Goal: Task Accomplishment & Management: Manage account settings

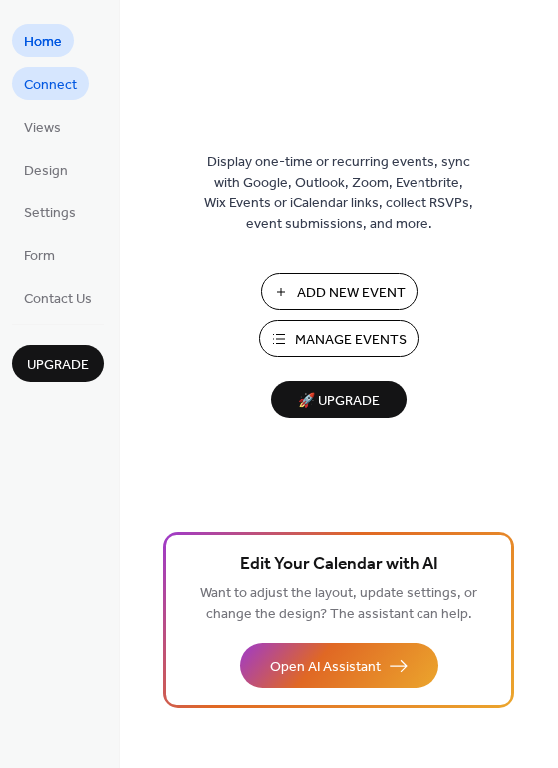
click at [34, 81] on span "Connect" at bounding box center [50, 85] width 53 height 21
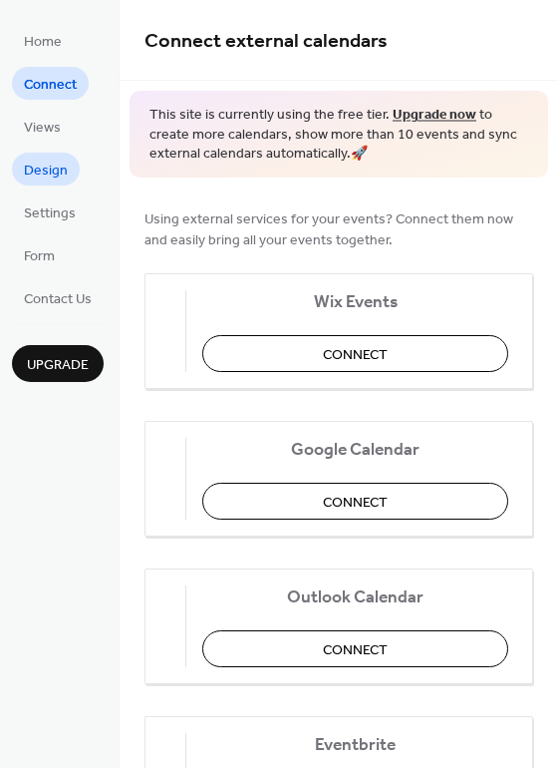
click at [44, 168] on span "Design" at bounding box center [46, 171] width 44 height 21
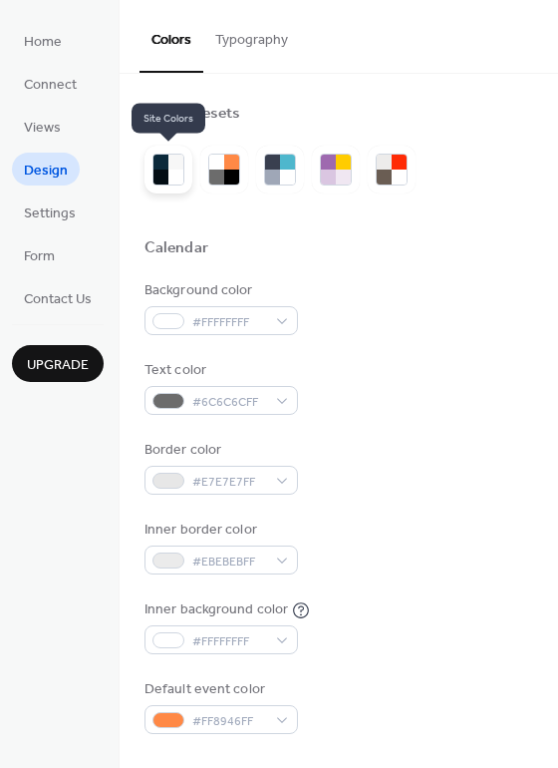
click at [169, 175] on div at bounding box center [176, 177] width 15 height 15
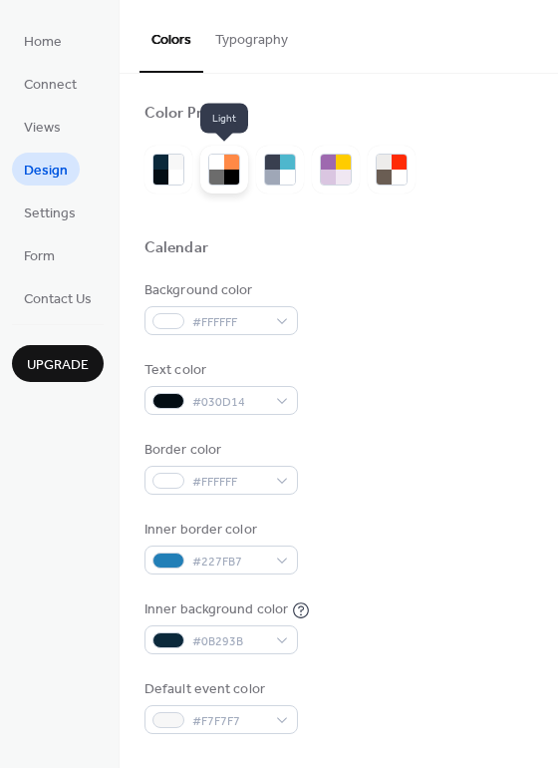
click at [225, 175] on div at bounding box center [231, 177] width 15 height 15
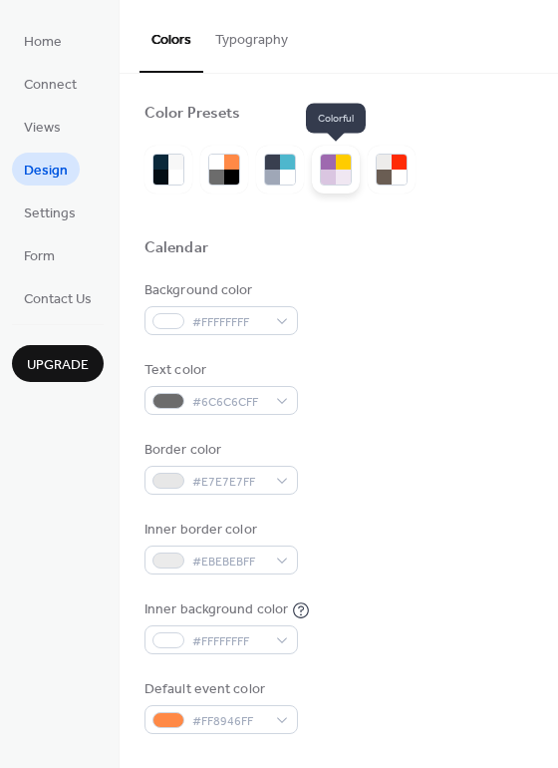
click at [351, 177] on div at bounding box center [343, 177] width 15 height 15
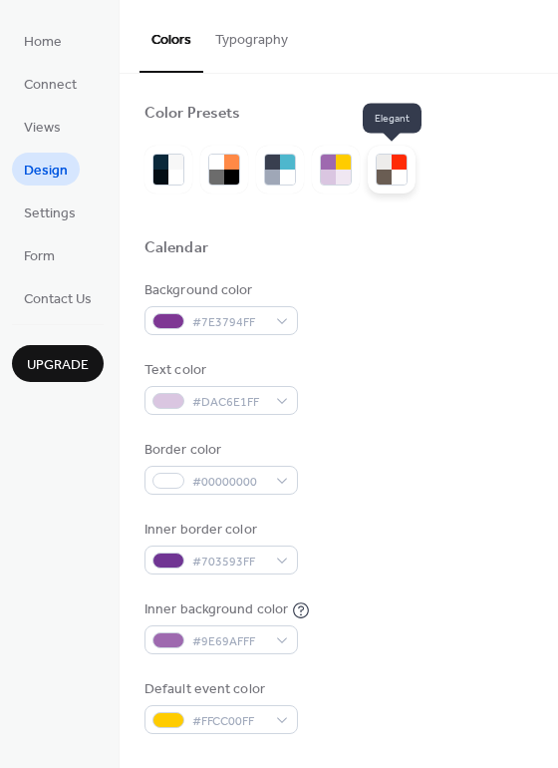
click at [400, 170] on div at bounding box center [399, 177] width 15 height 15
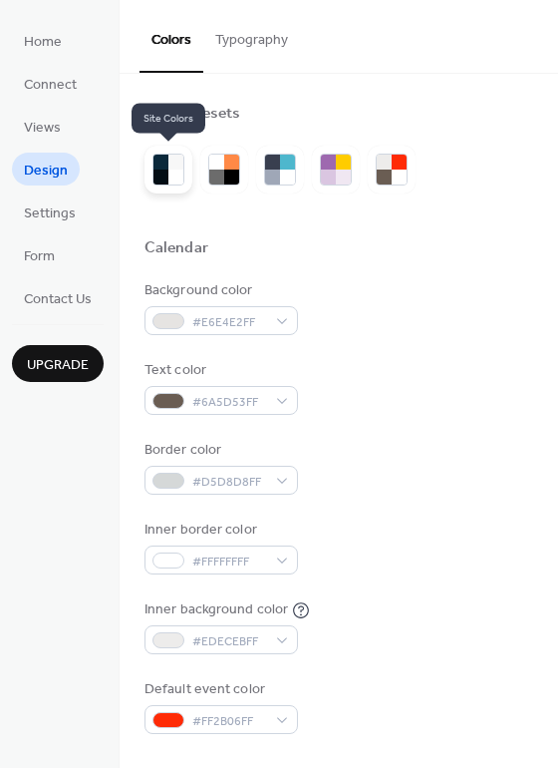
click at [157, 170] on div at bounding box center [161, 177] width 15 height 15
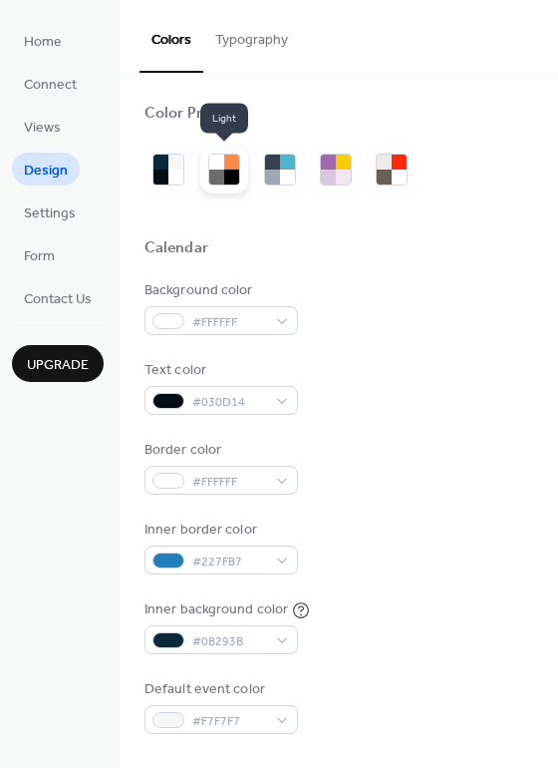
click at [229, 174] on div at bounding box center [231, 177] width 15 height 15
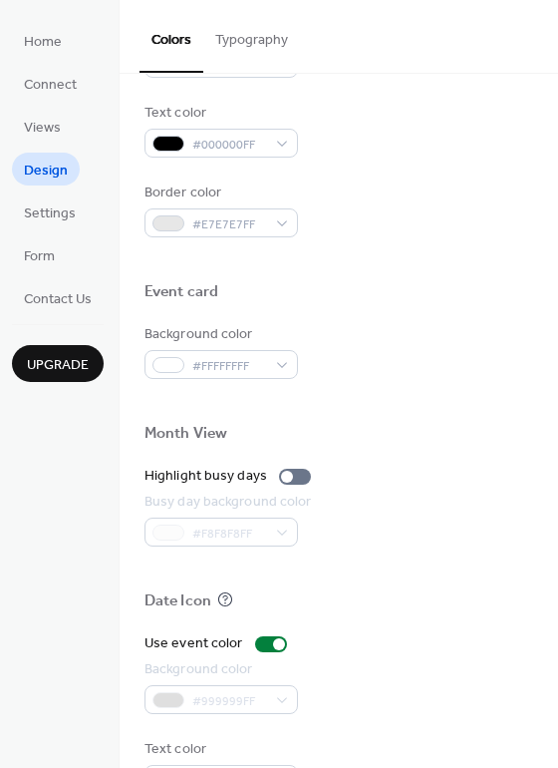
scroll to position [853, 0]
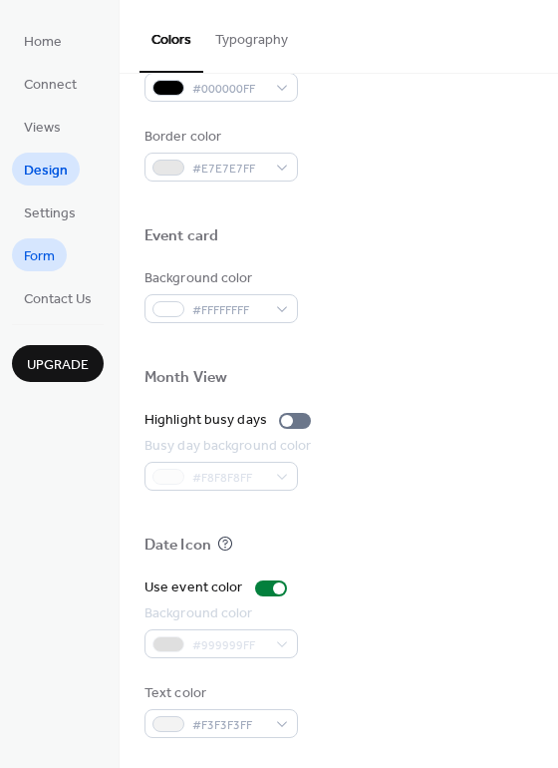
click at [37, 256] on span "Form" at bounding box center [39, 256] width 31 height 21
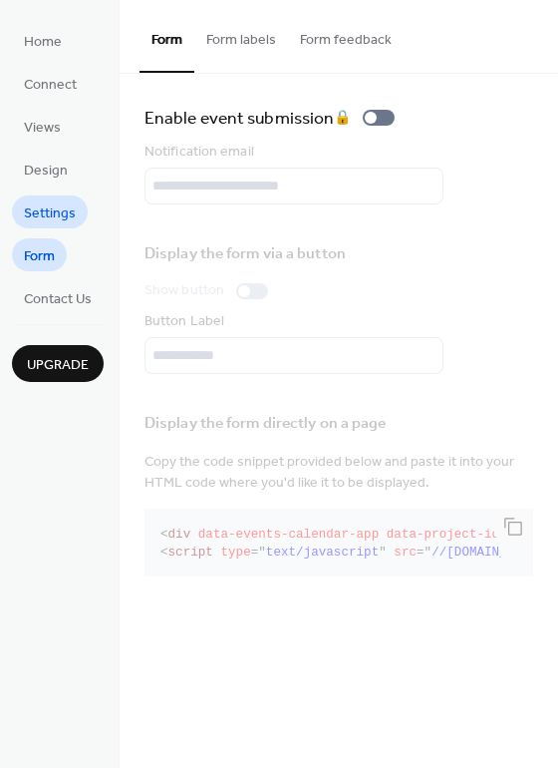
click at [46, 198] on link "Settings" at bounding box center [50, 211] width 76 height 33
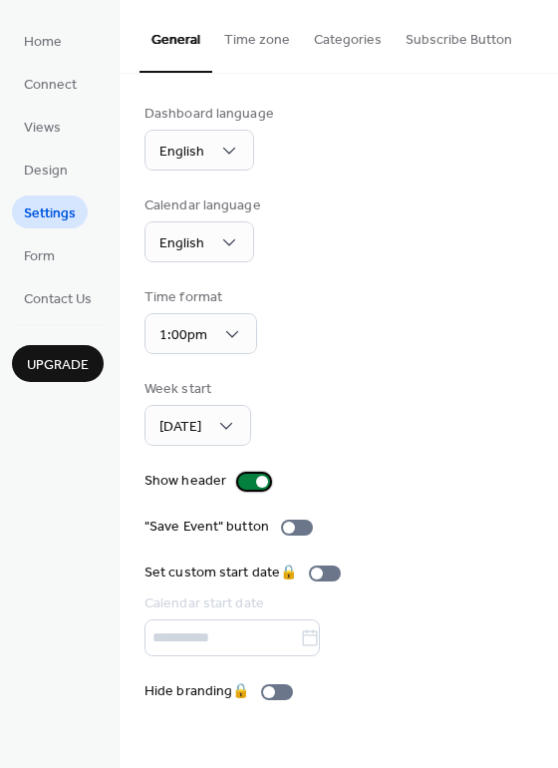
click at [249, 488] on div at bounding box center [254, 482] width 32 height 16
click at [241, 482] on div at bounding box center [246, 482] width 12 height 12
click at [259, 44] on button "Time zone" at bounding box center [257, 35] width 90 height 71
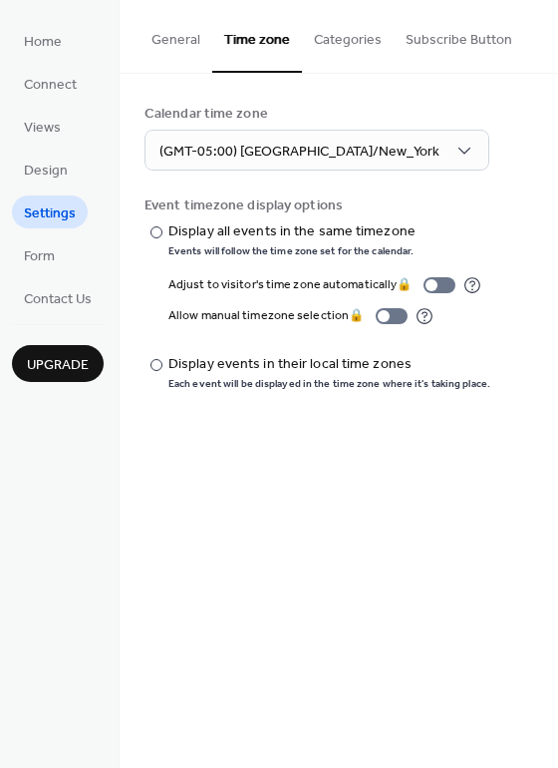
click at [356, 46] on button "Categories" at bounding box center [348, 35] width 92 height 71
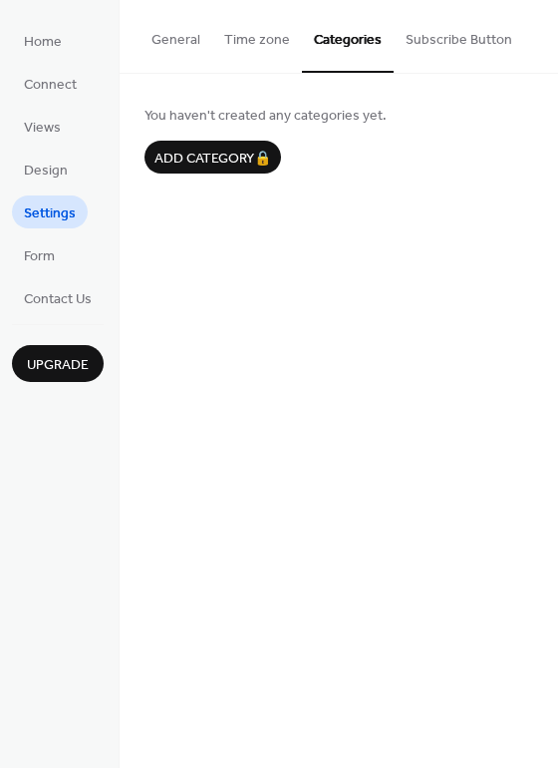
click at [447, 42] on button "Subscribe Button" at bounding box center [459, 35] width 131 height 71
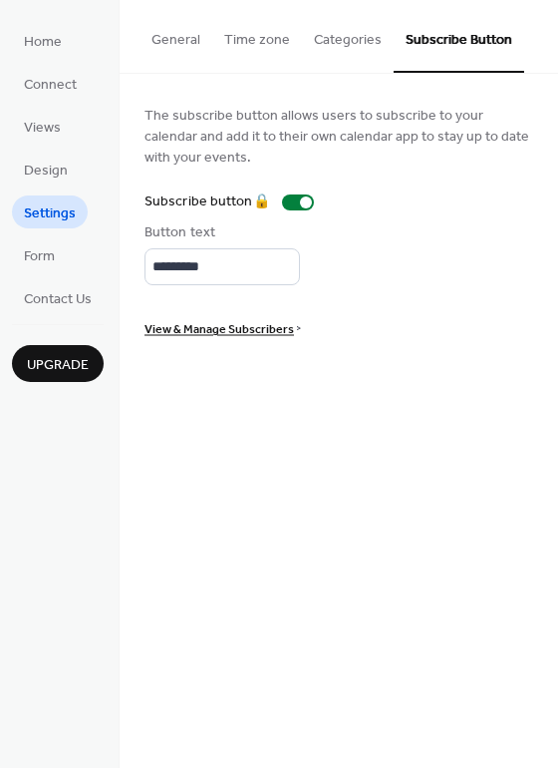
click at [177, 36] on button "General" at bounding box center [176, 35] width 73 height 71
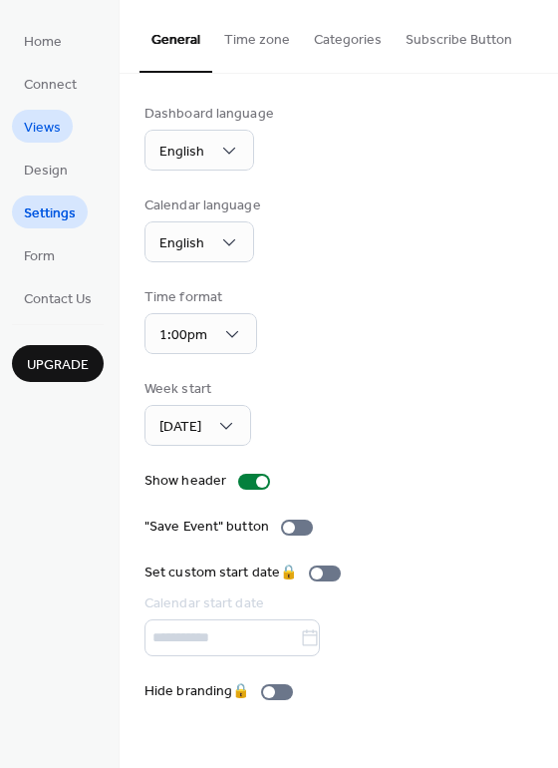
click at [52, 131] on span "Views" at bounding box center [42, 128] width 37 height 21
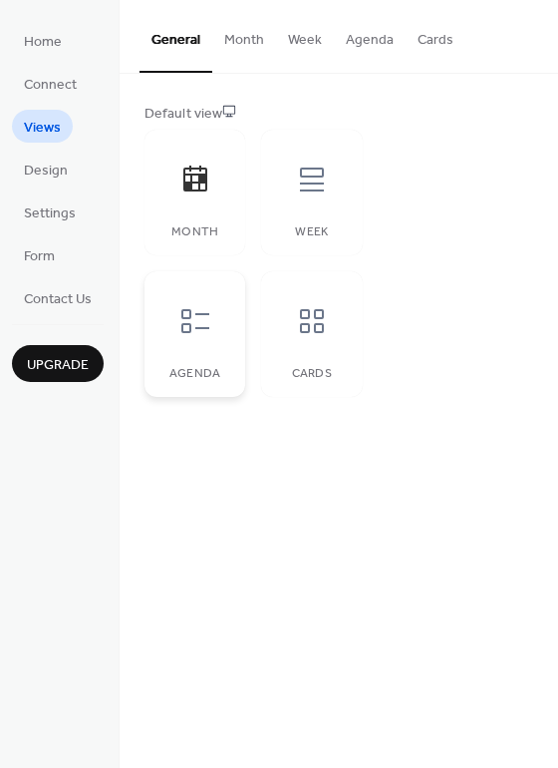
click at [190, 333] on icon at bounding box center [195, 321] width 32 height 32
click at [303, 198] on div at bounding box center [312, 180] width 60 height 60
click at [205, 190] on icon at bounding box center [195, 179] width 24 height 26
click at [54, 93] on span "Connect" at bounding box center [50, 85] width 53 height 21
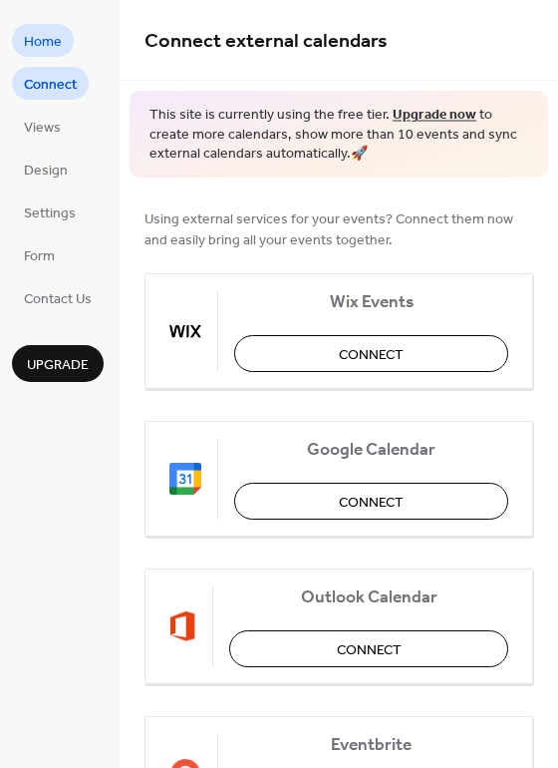
click at [37, 27] on link "Home" at bounding box center [43, 40] width 62 height 33
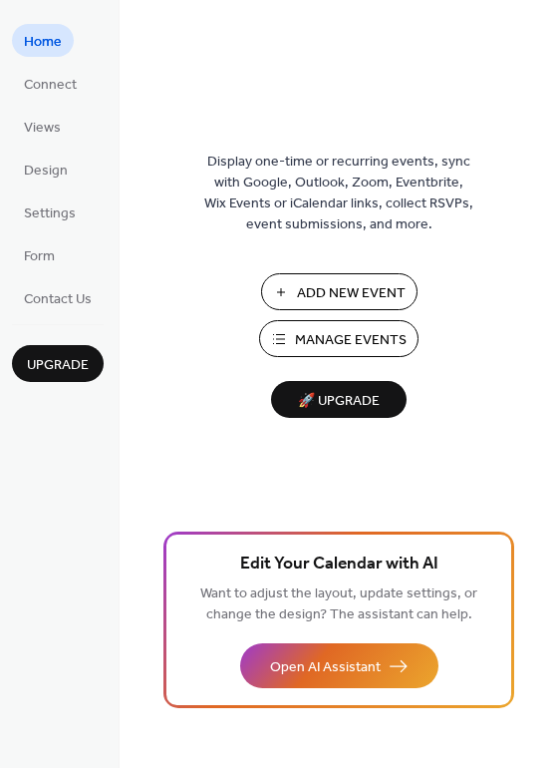
click at [360, 343] on span "Manage Events" at bounding box center [351, 340] width 112 height 21
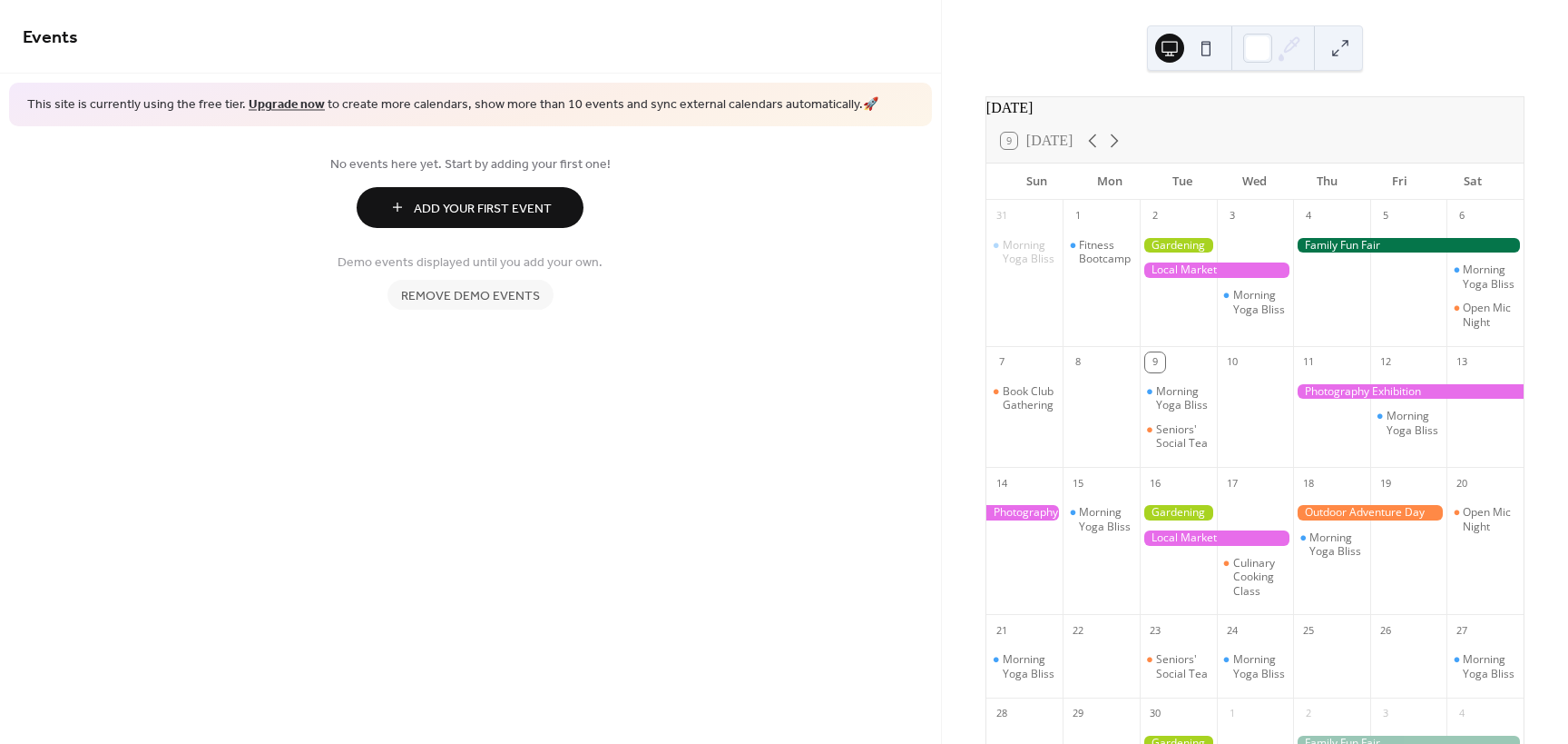
click at [1212, 278] on div at bounding box center [1216, 270] width 154 height 15
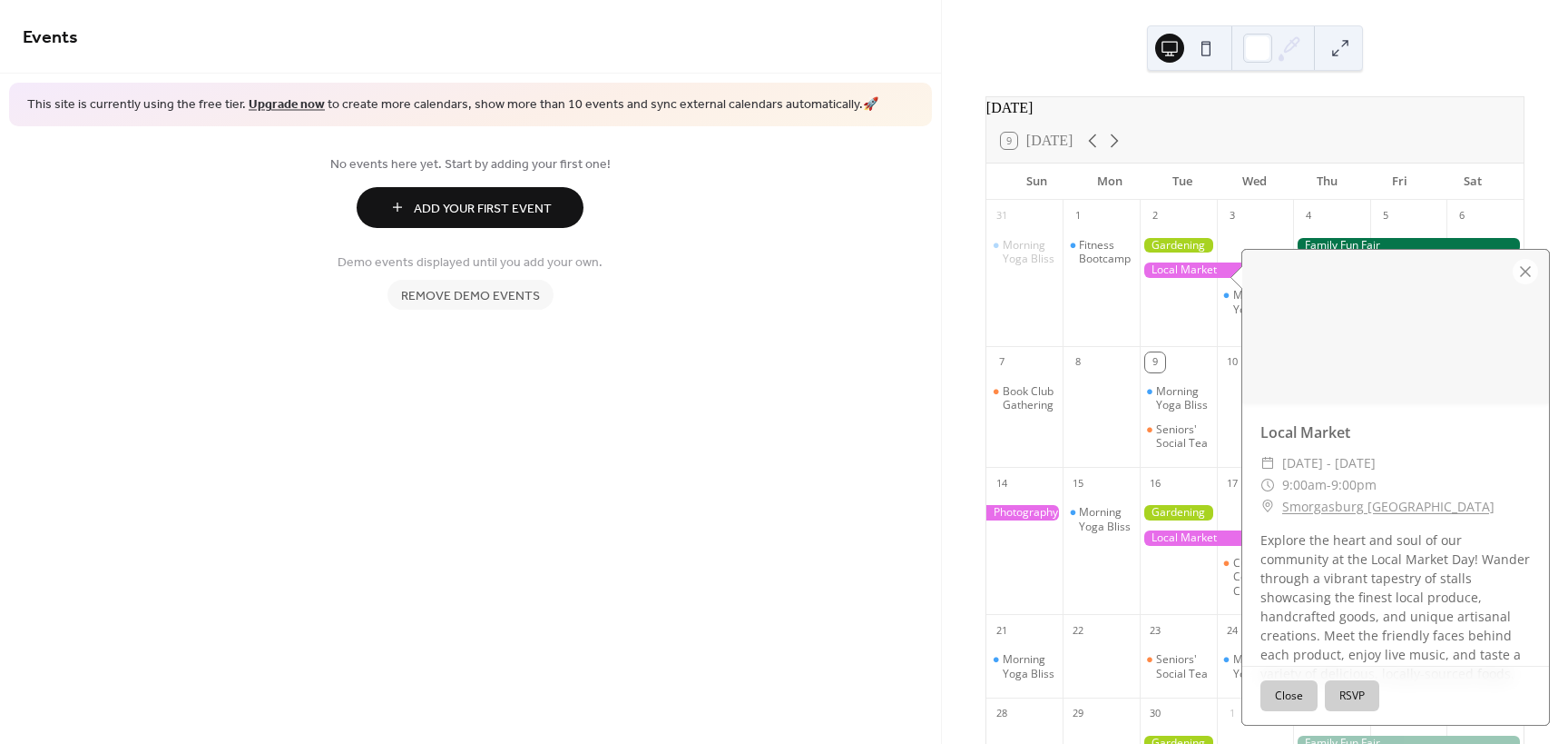
click at [883, 288] on div "Demo events displayed until you add your own. Remove demo events" at bounding box center [470, 276] width 895 height 67
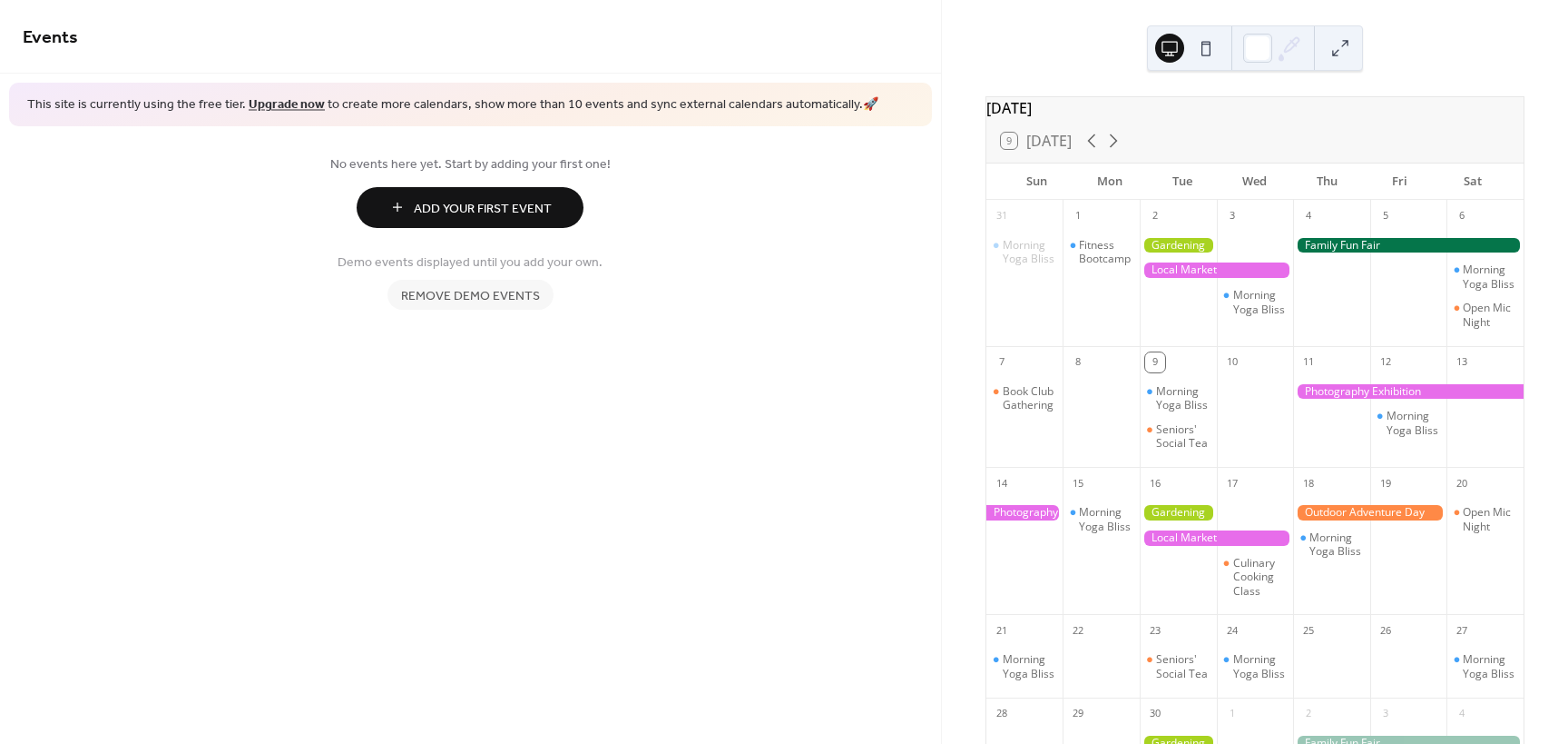
click at [517, 296] on span "Remove demo events" at bounding box center [470, 295] width 139 height 19
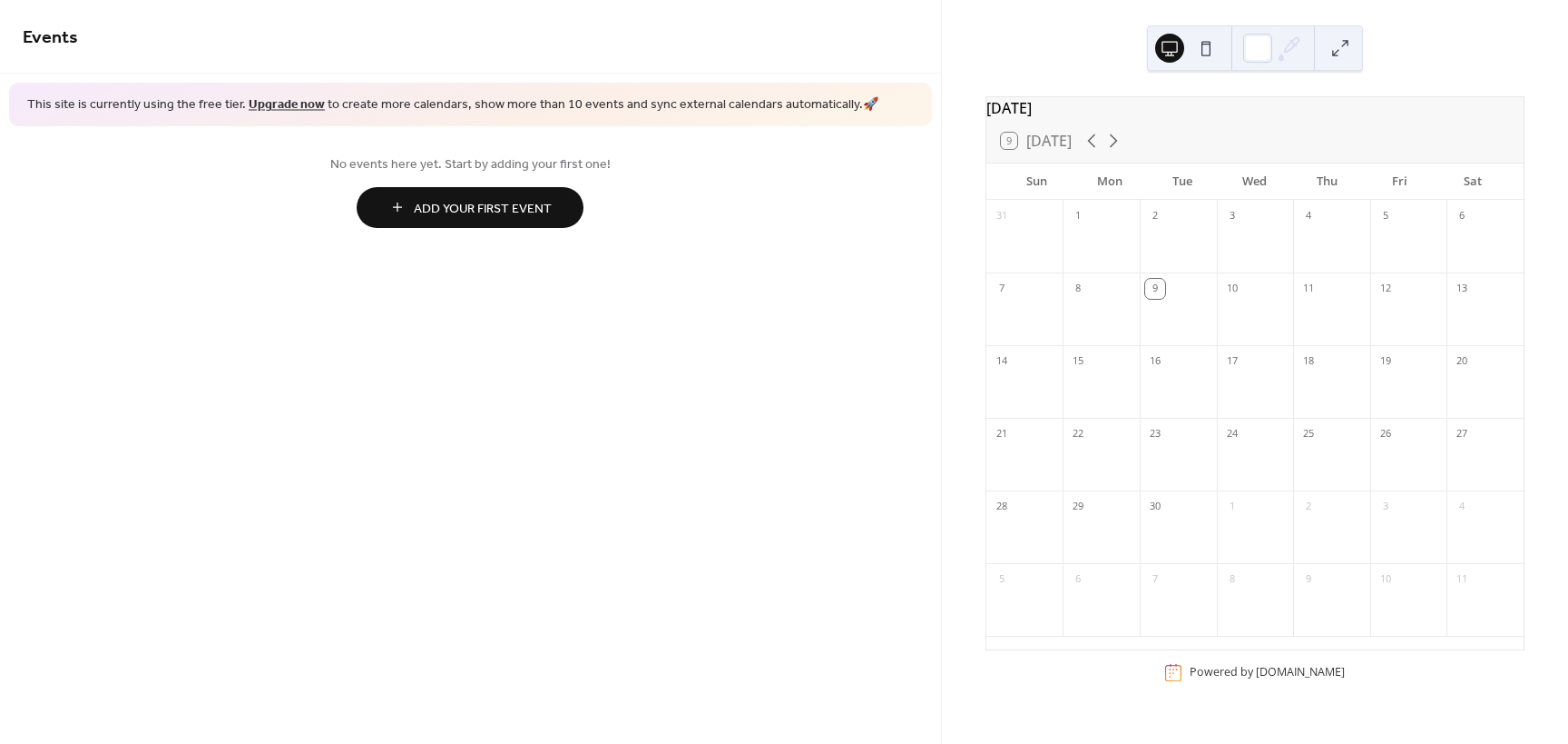
click at [1200, 46] on button at bounding box center [1206, 48] width 29 height 29
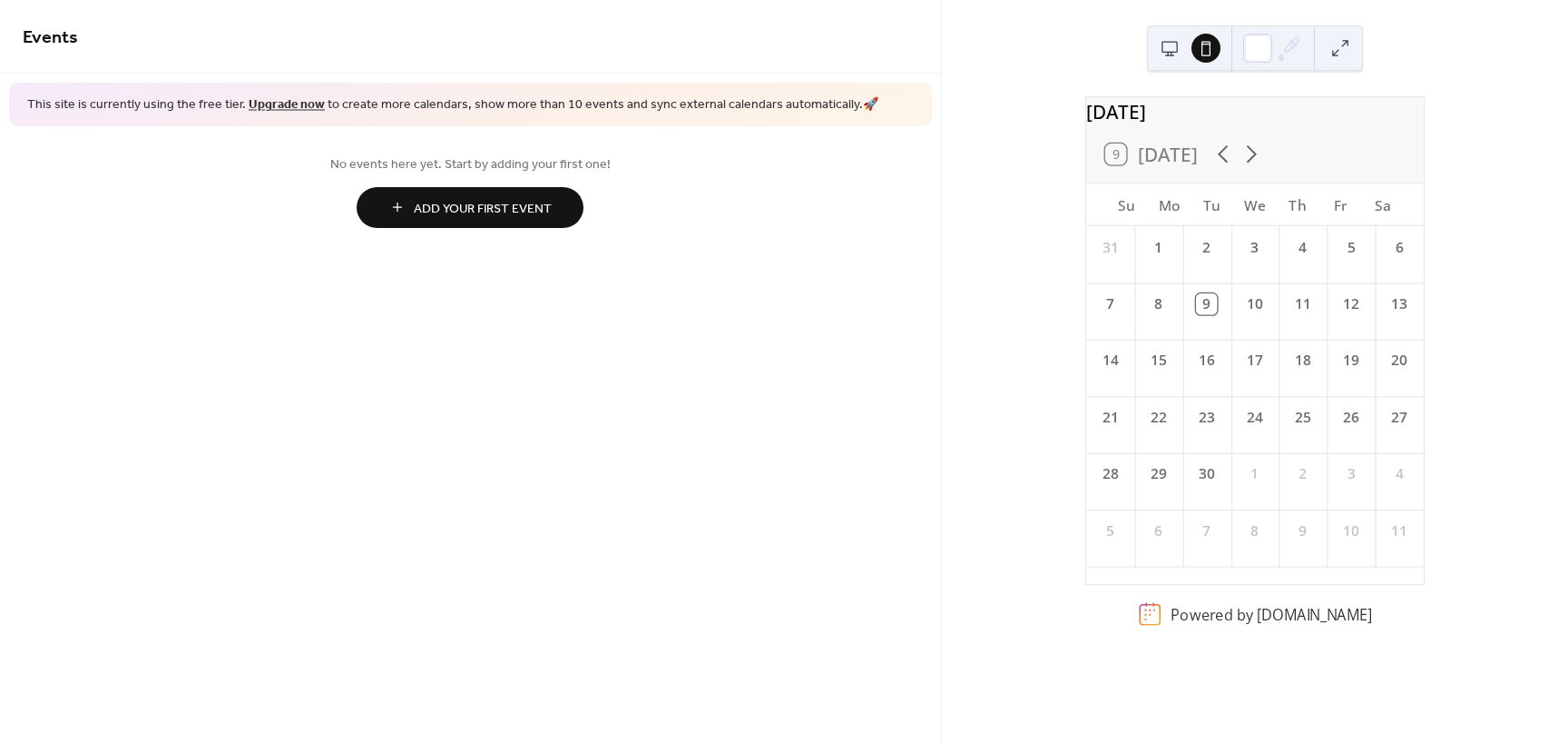
click at [1171, 49] on button at bounding box center [1169, 48] width 29 height 29
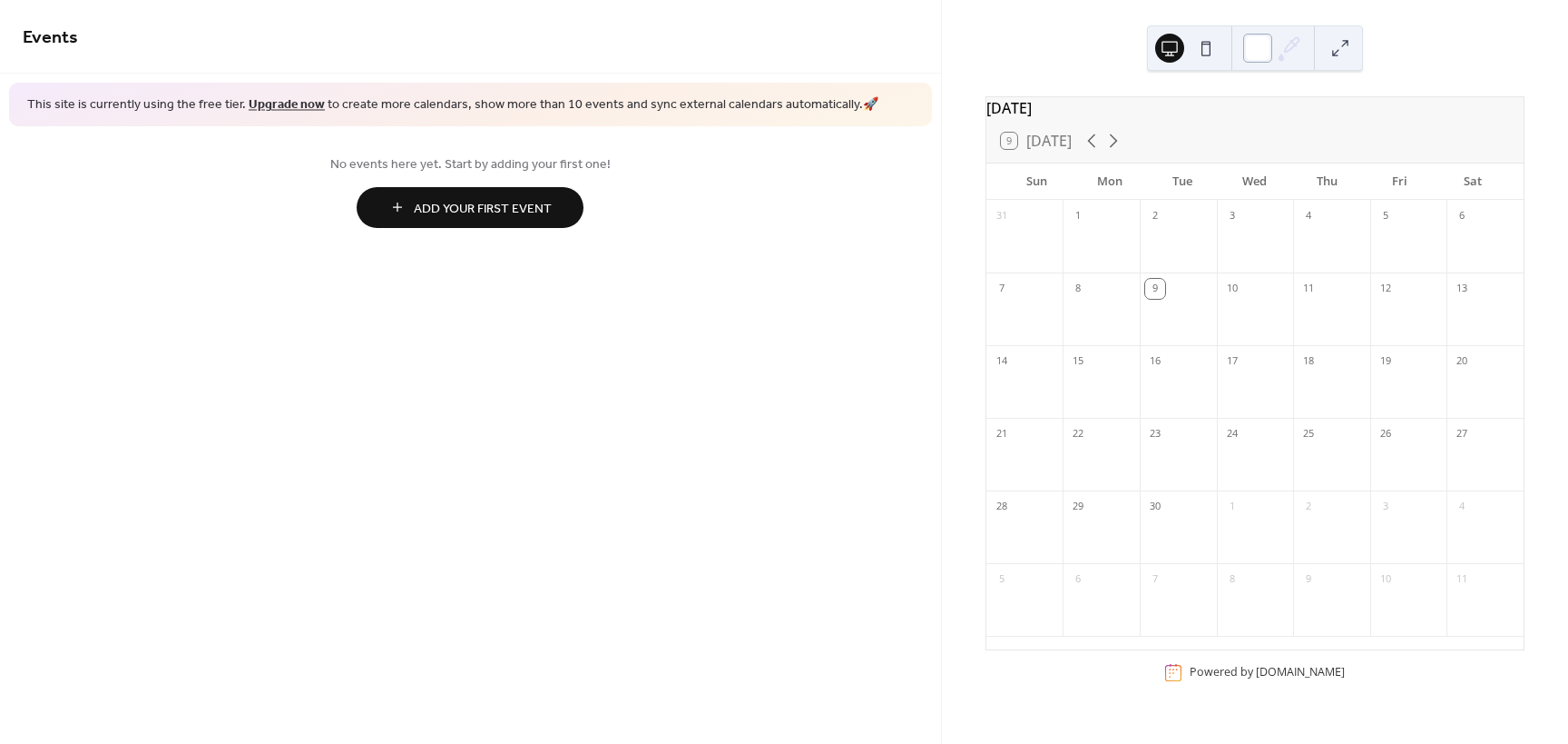
click at [1250, 52] on div at bounding box center [1258, 48] width 29 height 29
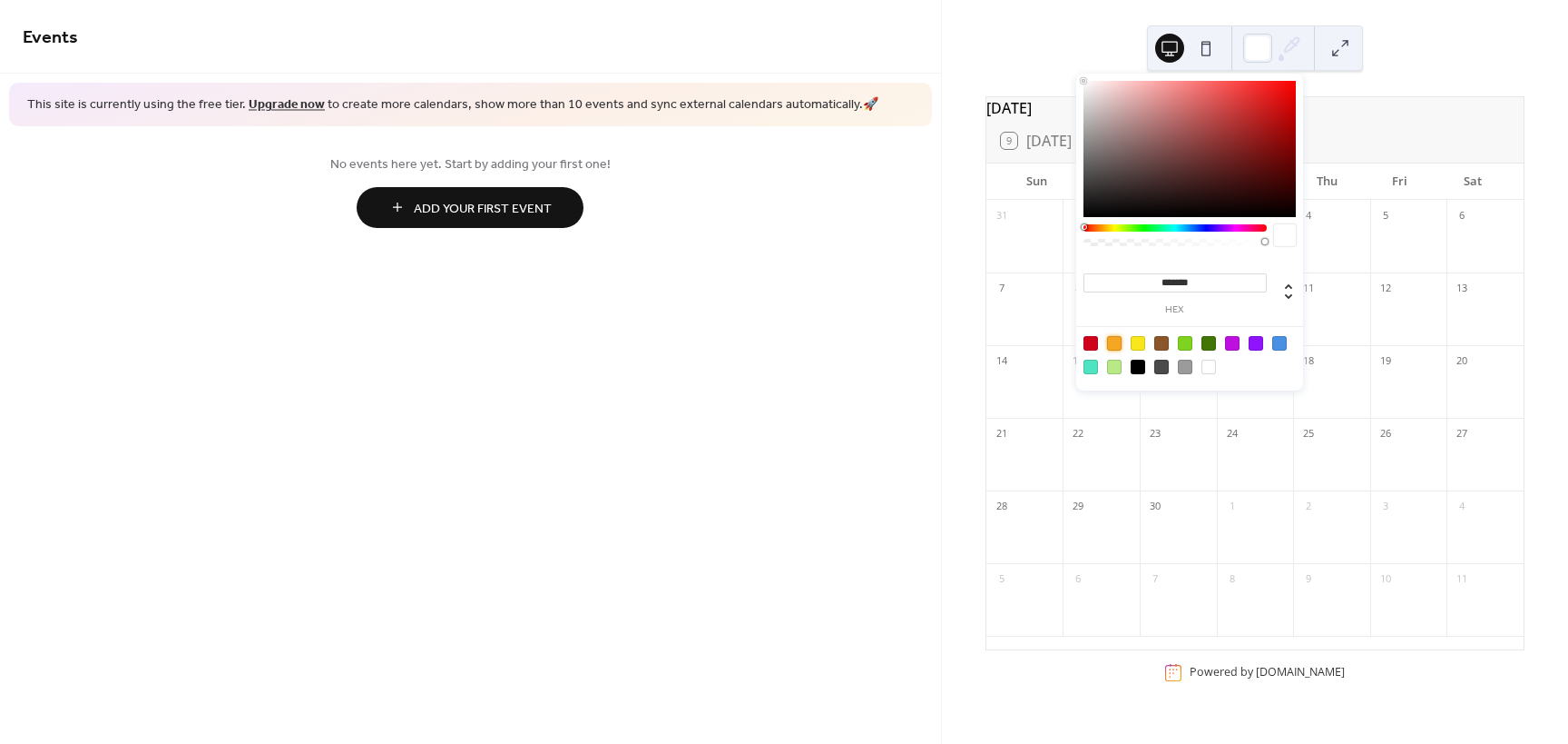
click at [1116, 343] on div at bounding box center [1114, 343] width 15 height 15
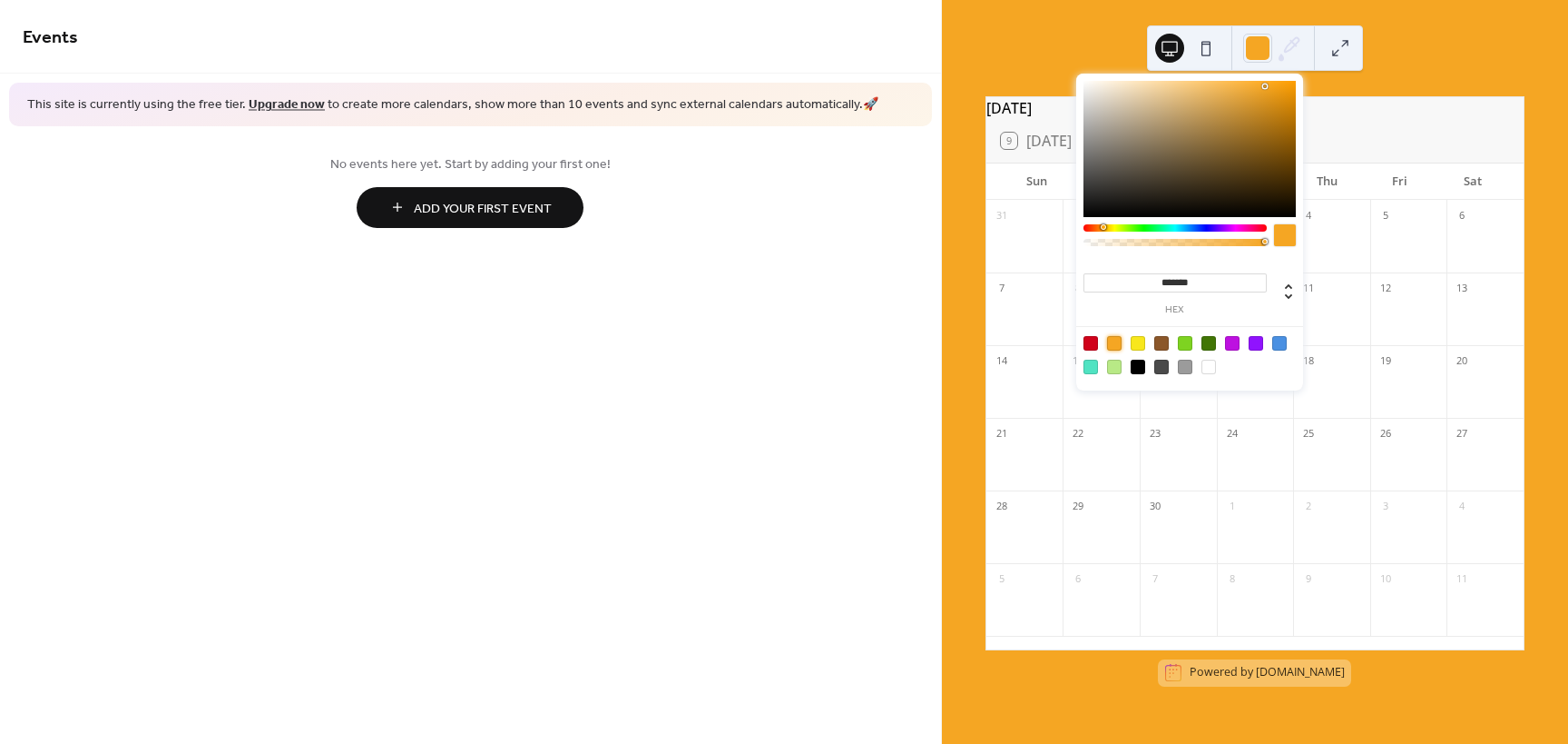
click at [1188, 342] on div at bounding box center [1185, 343] width 15 height 15
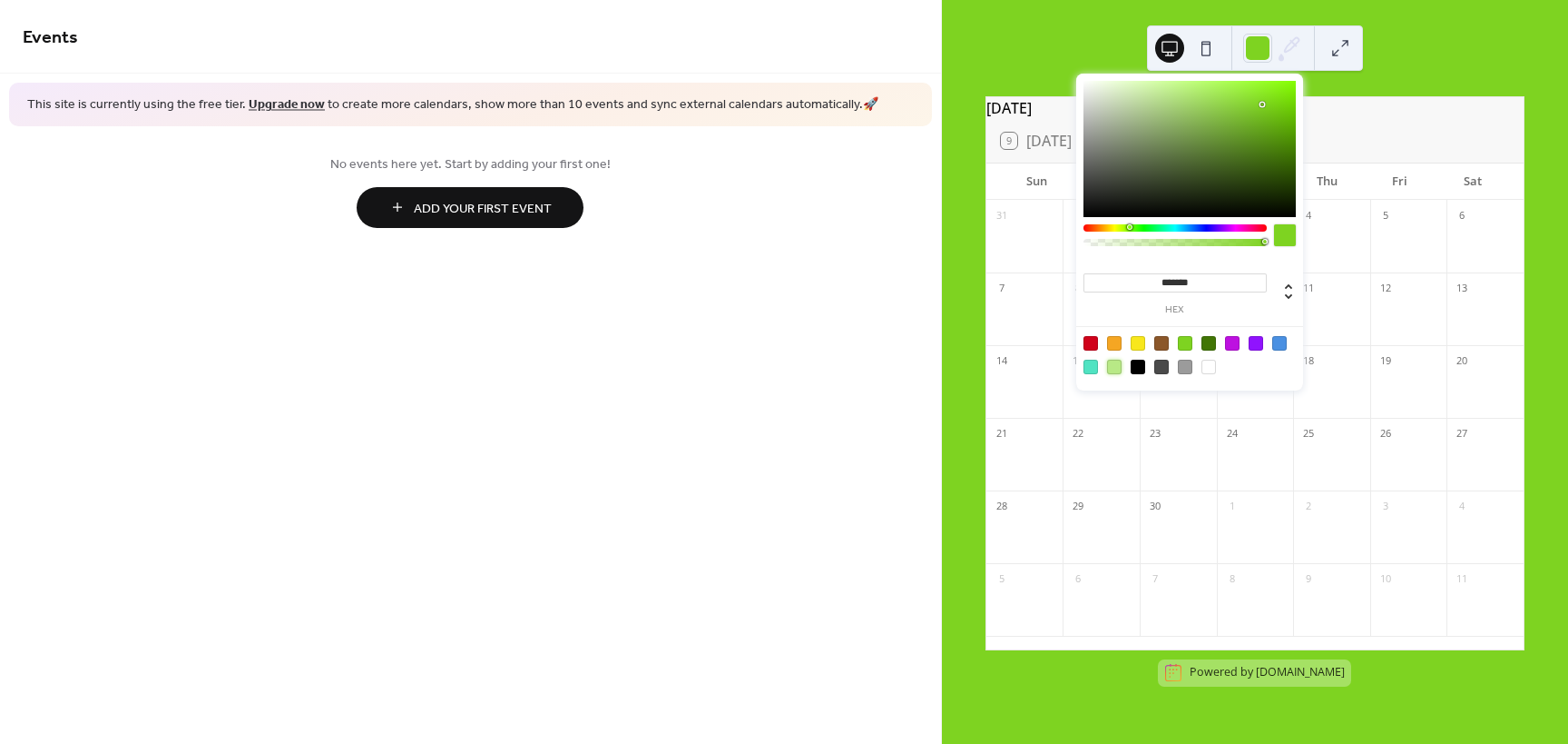
click at [1115, 367] on div at bounding box center [1114, 367] width 15 height 15
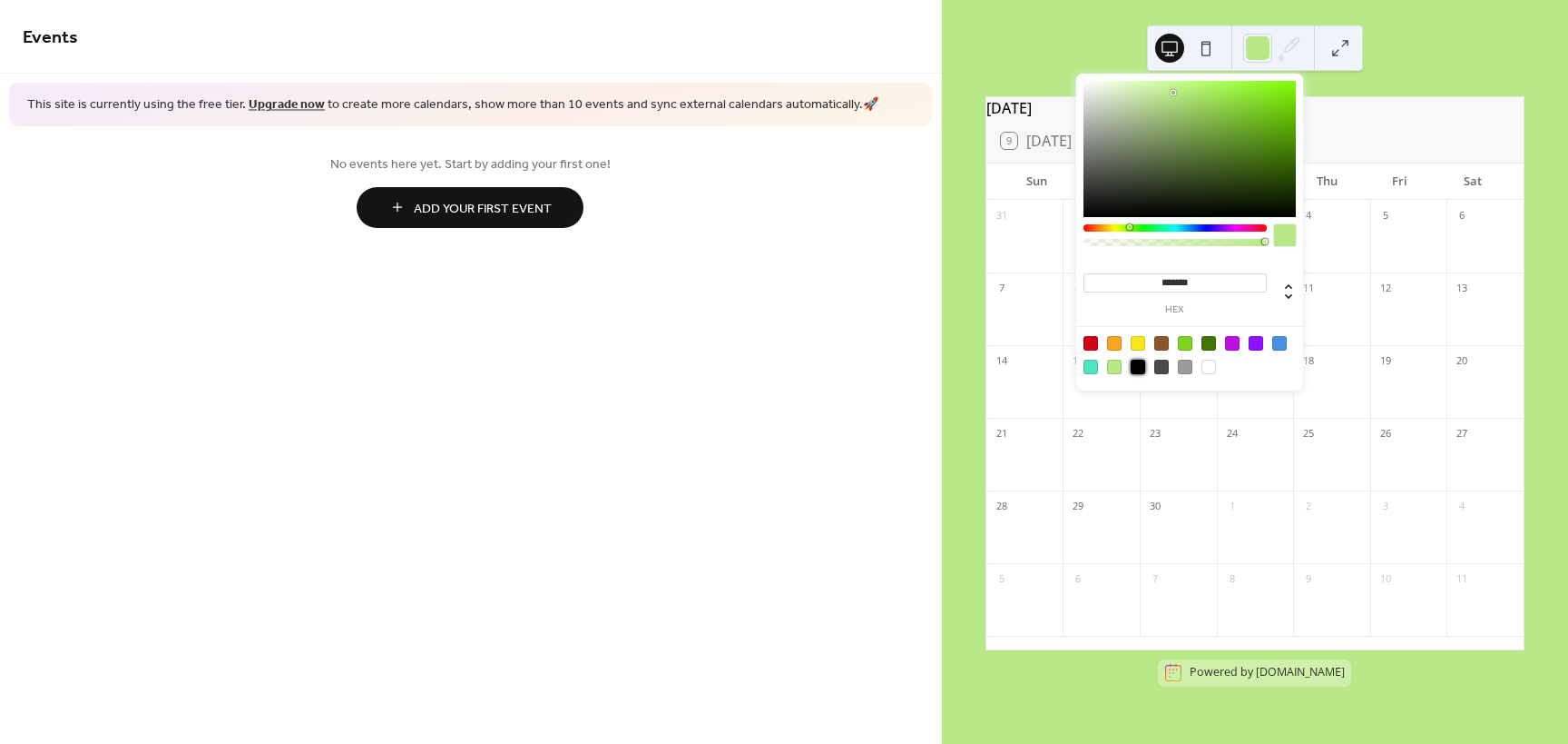
click at [1138, 363] on div at bounding box center [1138, 367] width 15 height 15
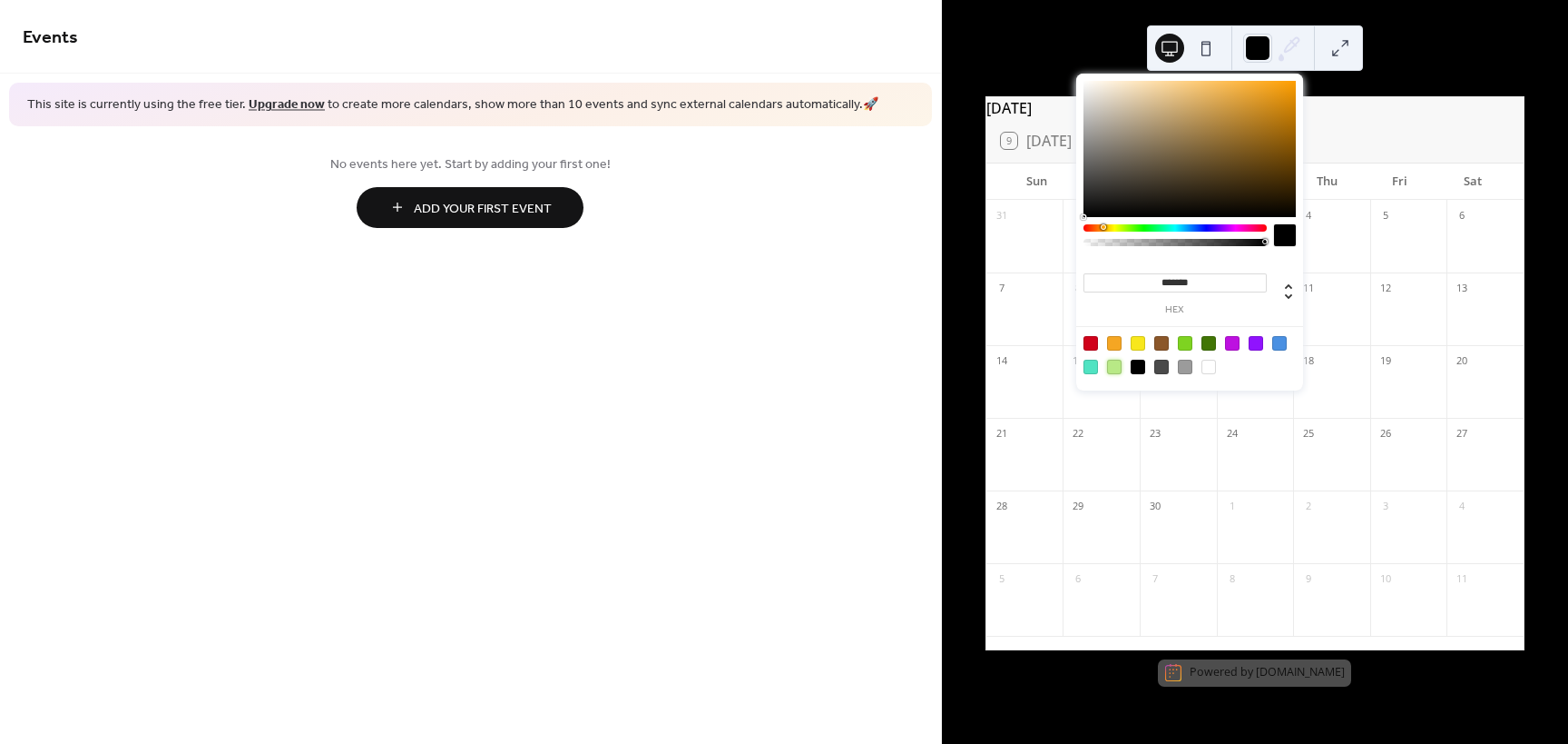
click at [1118, 365] on div at bounding box center [1114, 367] width 15 height 15
type input "*******"
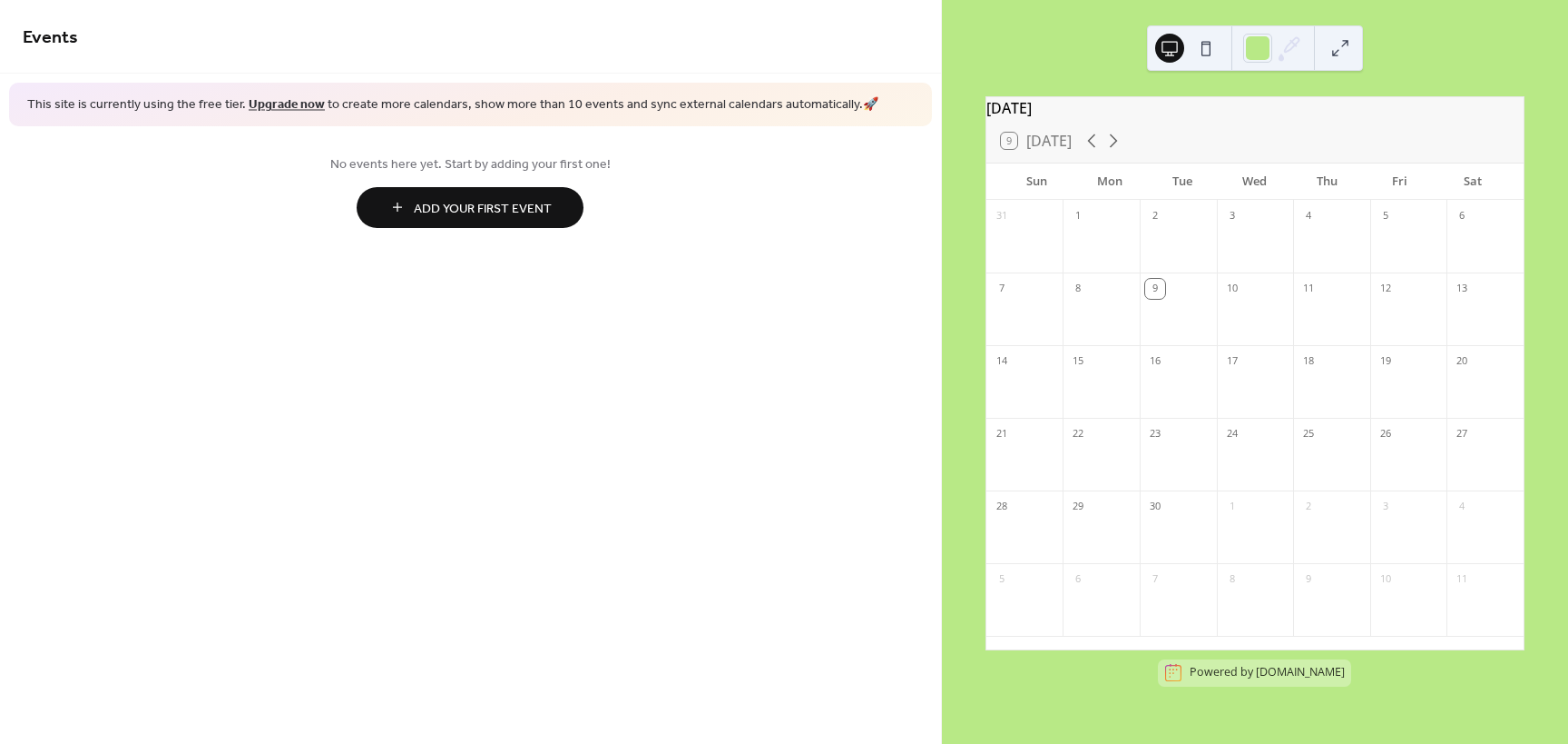
click at [810, 362] on div "Events This site is currently using the free tier. Upgrade now to create more c…" at bounding box center [470, 372] width 941 height 744
click at [1349, 46] on button at bounding box center [1340, 48] width 29 height 29
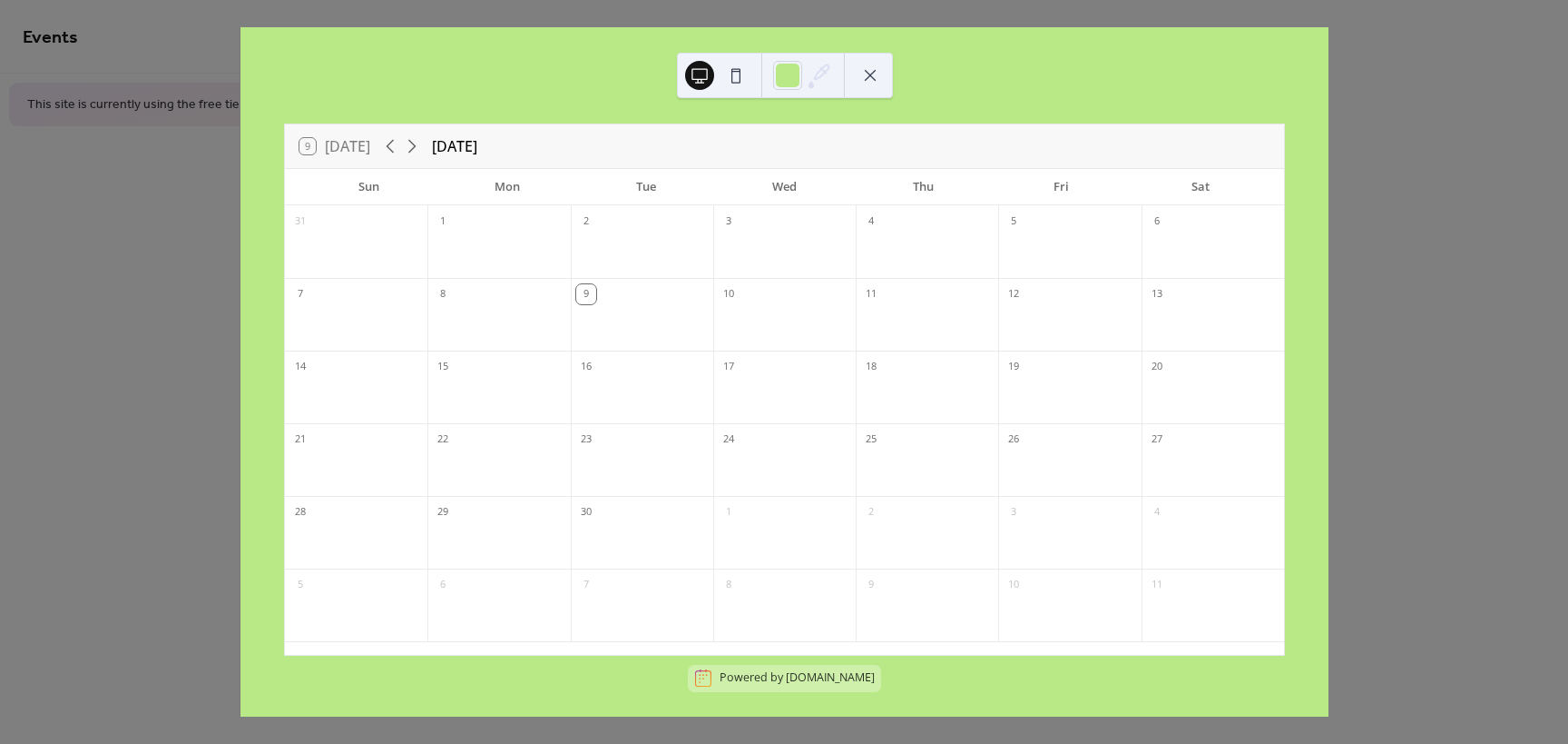
click at [1329, 296] on div "9 Today September 2025 Sun Mon Tue Wed Thu Fri Sat 31 1 2 3 4 5 6 7 8 9 10 11 1…" at bounding box center [784, 372] width 1088 height 689
click at [728, 82] on button at bounding box center [736, 76] width 29 height 29
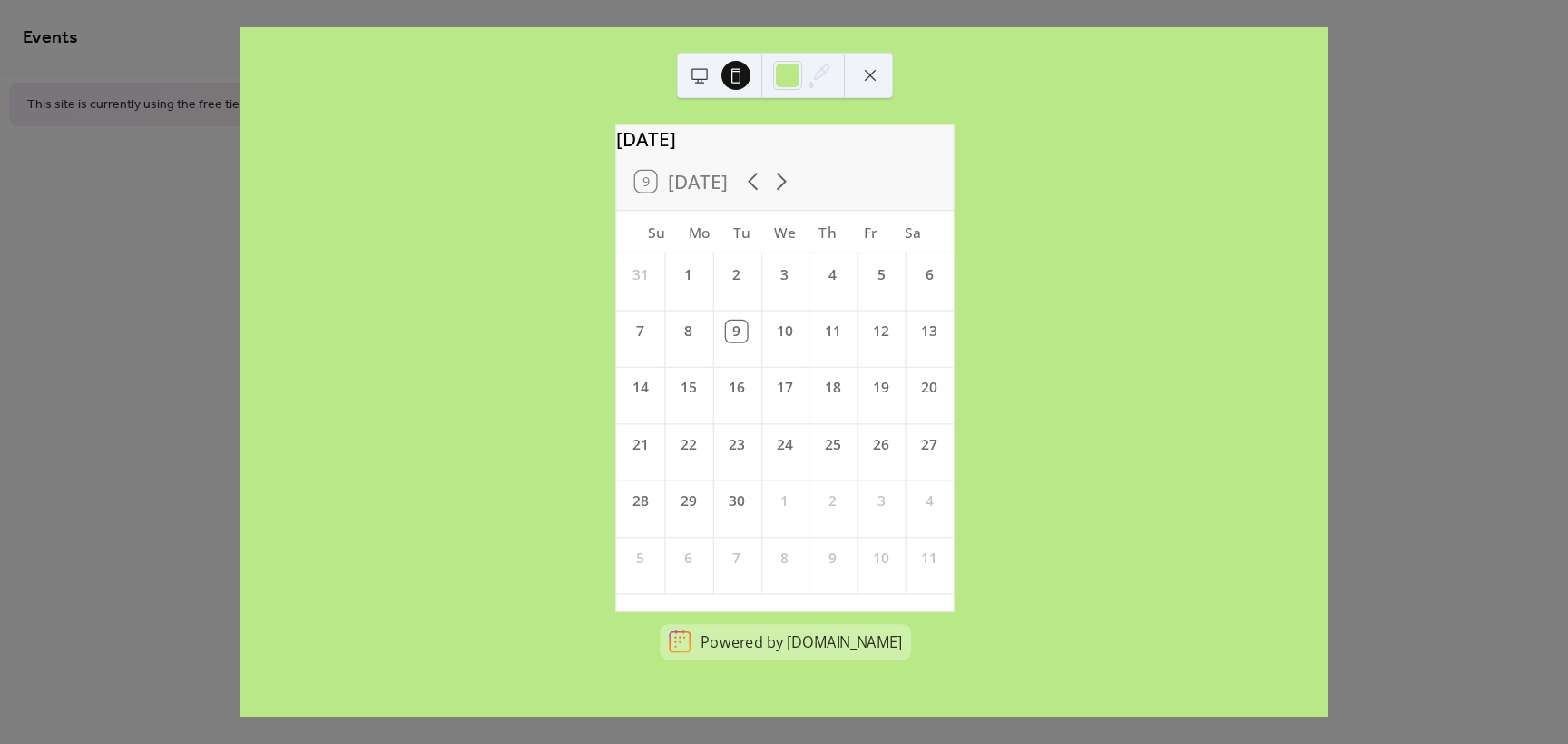
click at [875, 83] on button at bounding box center [870, 76] width 29 height 29
